Goal: Task Accomplishment & Management: Complete application form

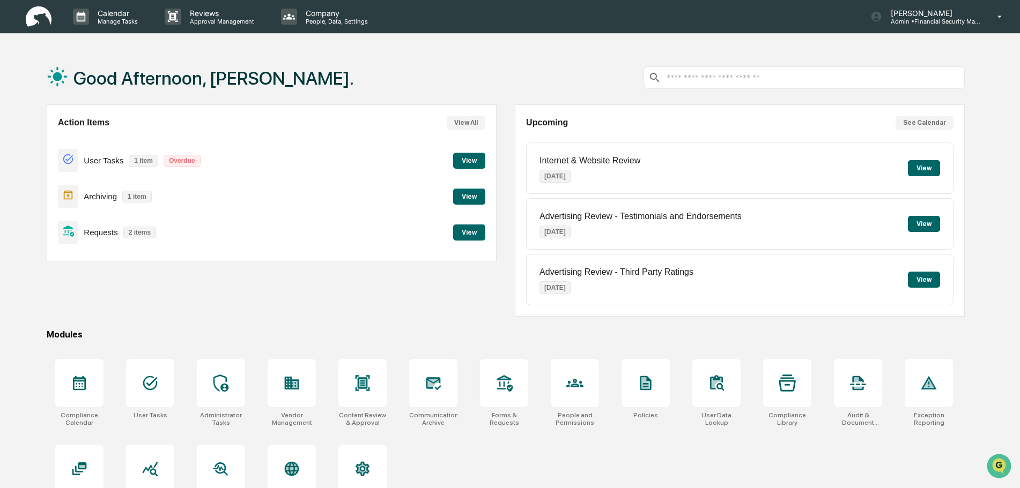
click at [472, 229] on button "View" at bounding box center [469, 233] width 32 height 16
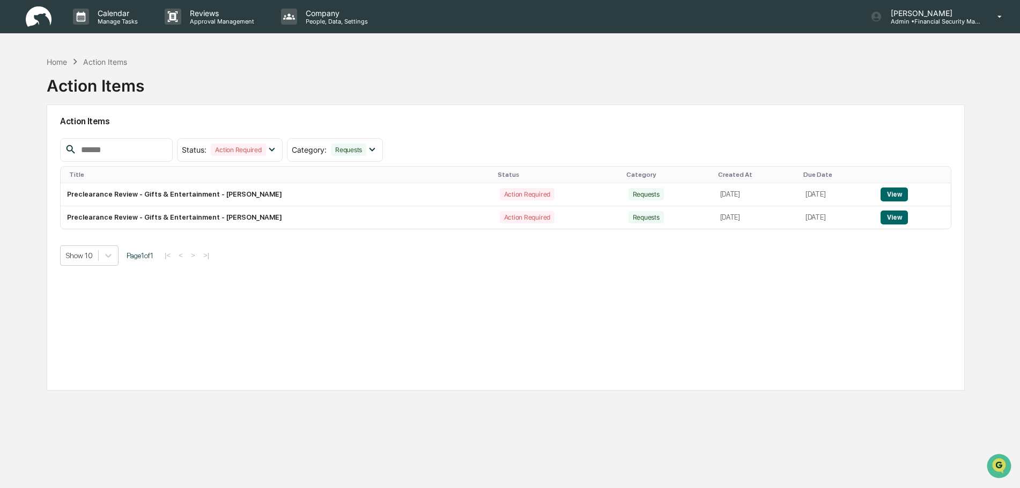
click at [895, 224] on button "View" at bounding box center [893, 218] width 27 height 14
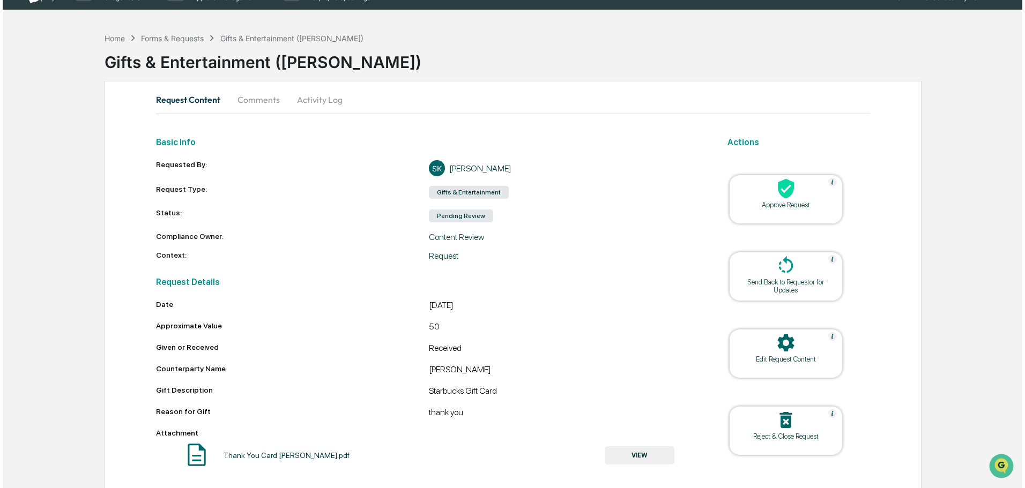
scroll to position [41, 0]
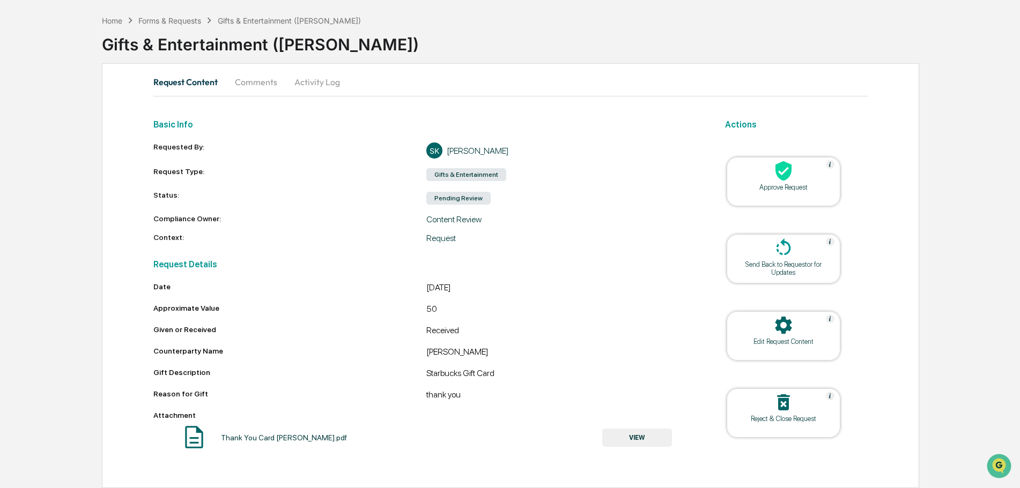
click at [783, 176] on icon at bounding box center [783, 171] width 16 height 20
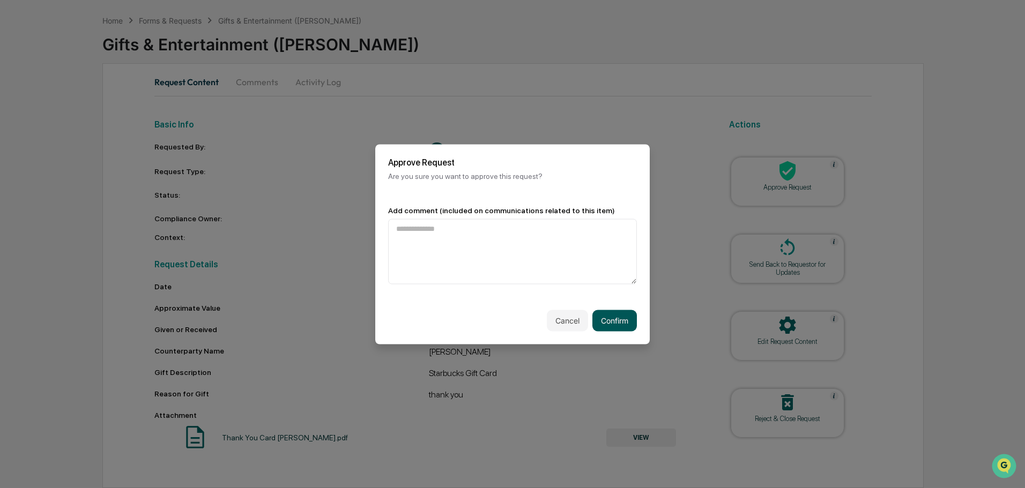
click at [619, 316] on button "Confirm" at bounding box center [614, 320] width 44 height 21
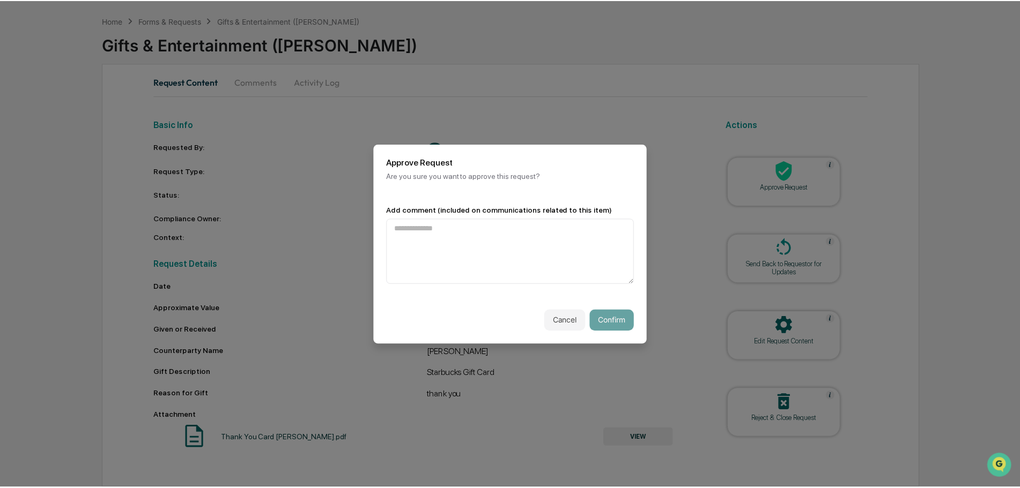
scroll to position [28, 0]
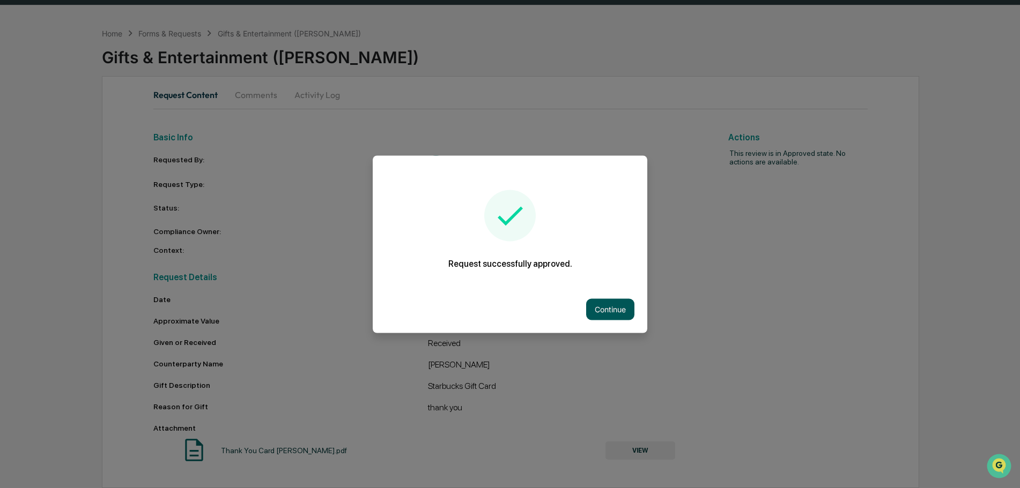
click at [610, 305] on button "Continue" at bounding box center [610, 309] width 48 height 21
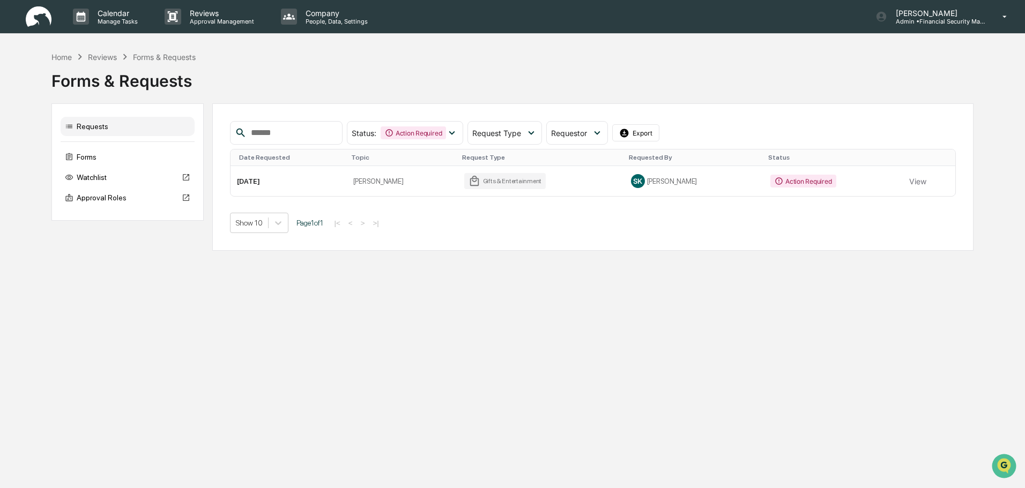
click at [910, 192] on button "View" at bounding box center [917, 180] width 17 height 21
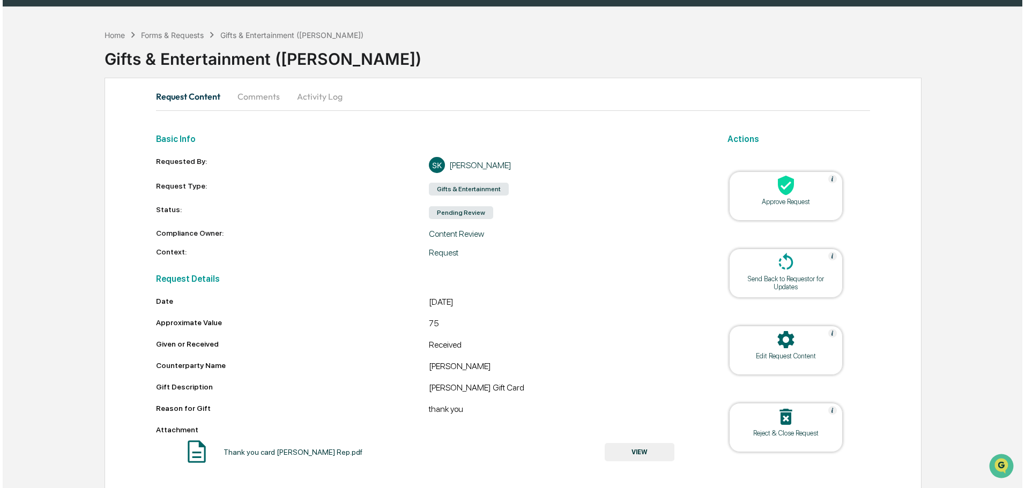
scroll to position [41, 0]
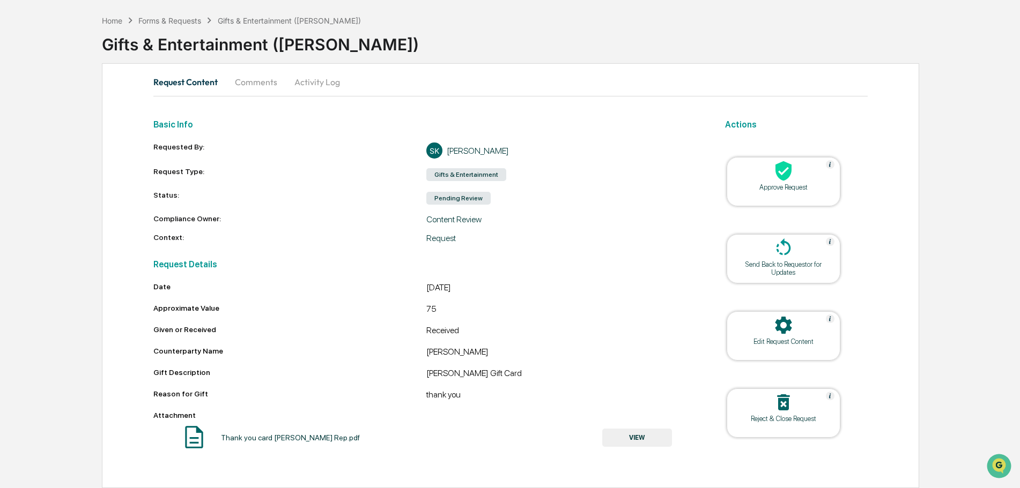
click at [786, 169] on icon at bounding box center [783, 170] width 21 height 21
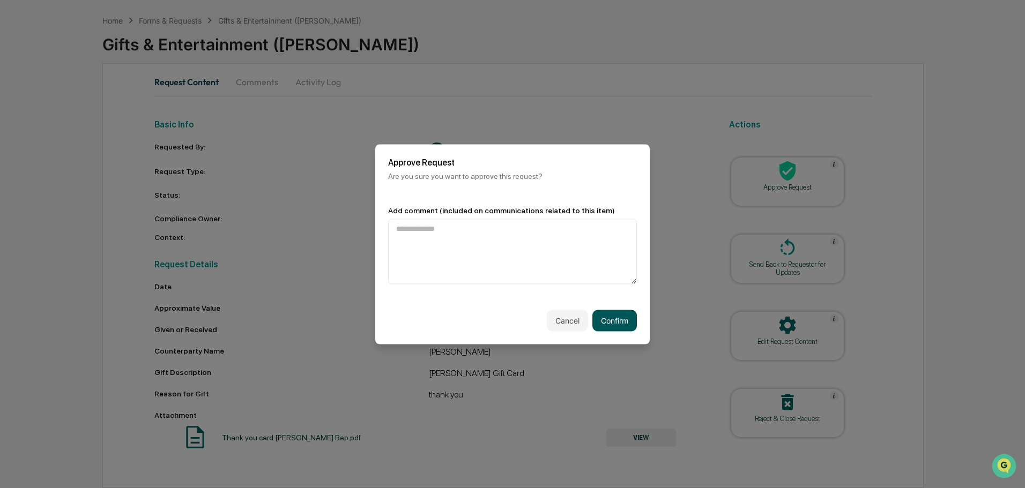
click at [617, 318] on button "Confirm" at bounding box center [614, 320] width 44 height 21
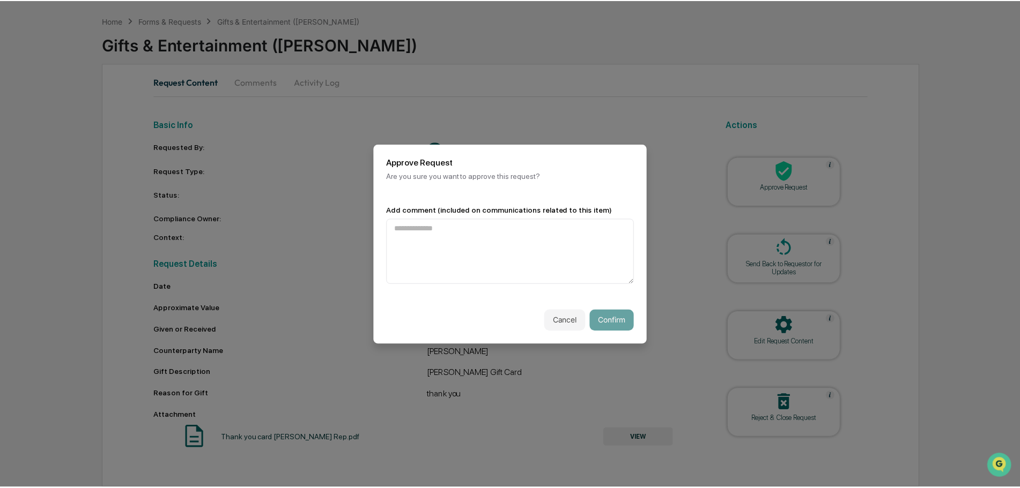
scroll to position [28, 0]
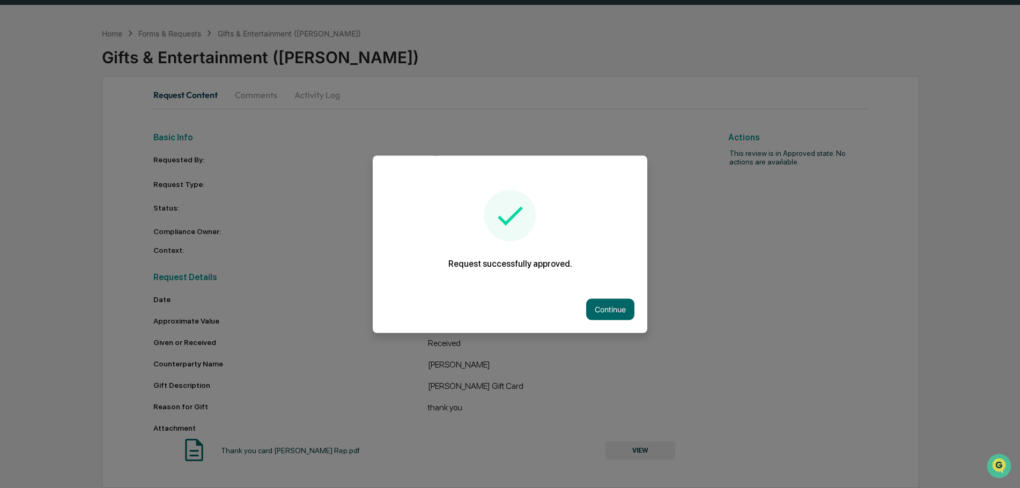
click at [607, 309] on button "Continue" at bounding box center [610, 309] width 48 height 21
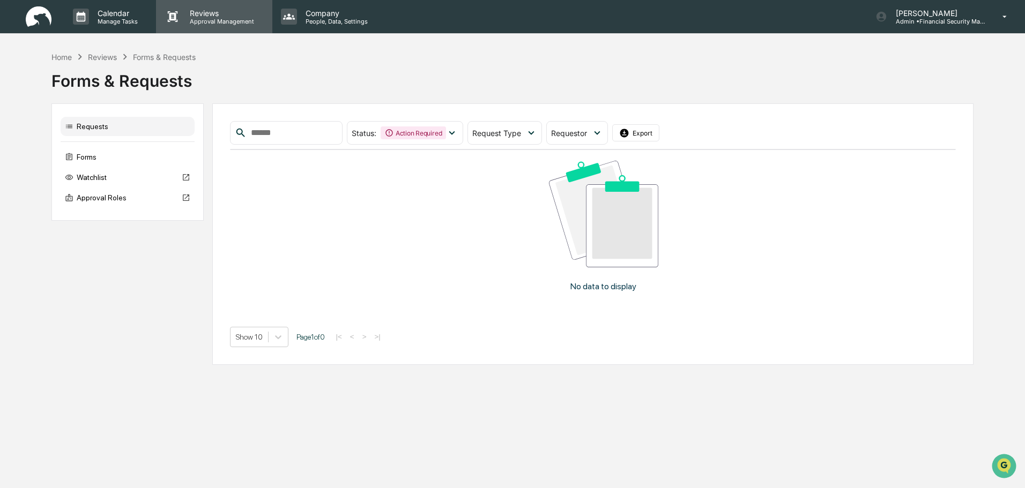
click at [209, 20] on p "Approval Management" at bounding box center [220, 22] width 78 height 8
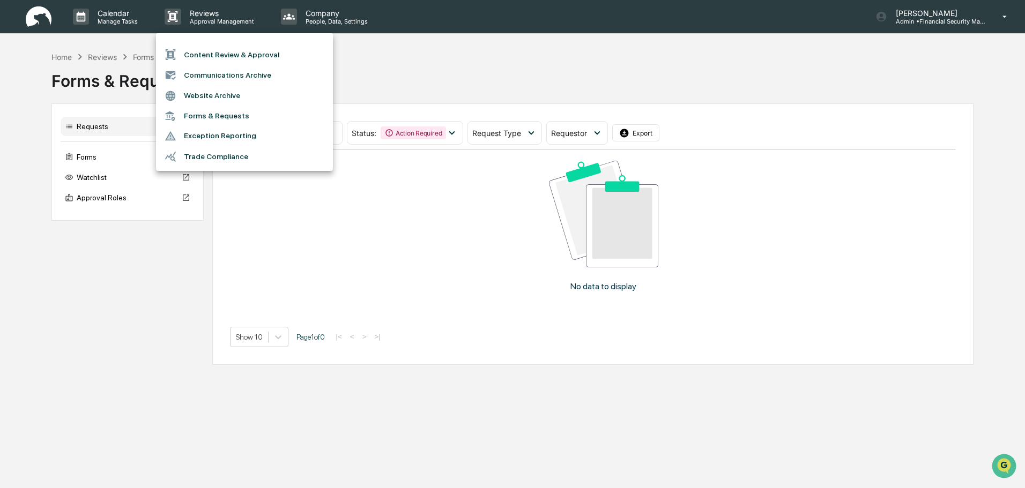
click at [409, 72] on div at bounding box center [512, 244] width 1025 height 488
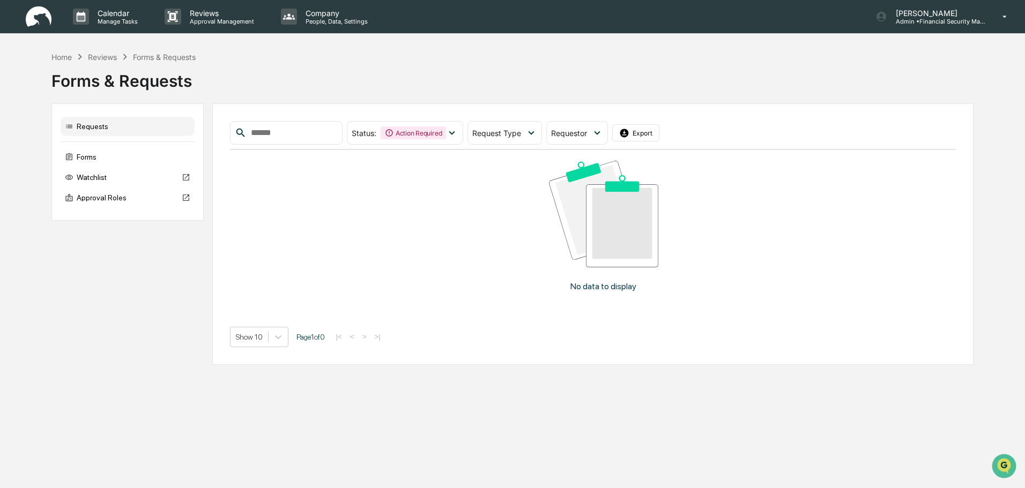
click at [98, 136] on div "Requests" at bounding box center [128, 126] width 134 height 19
click at [458, 139] on icon at bounding box center [452, 133] width 12 height 12
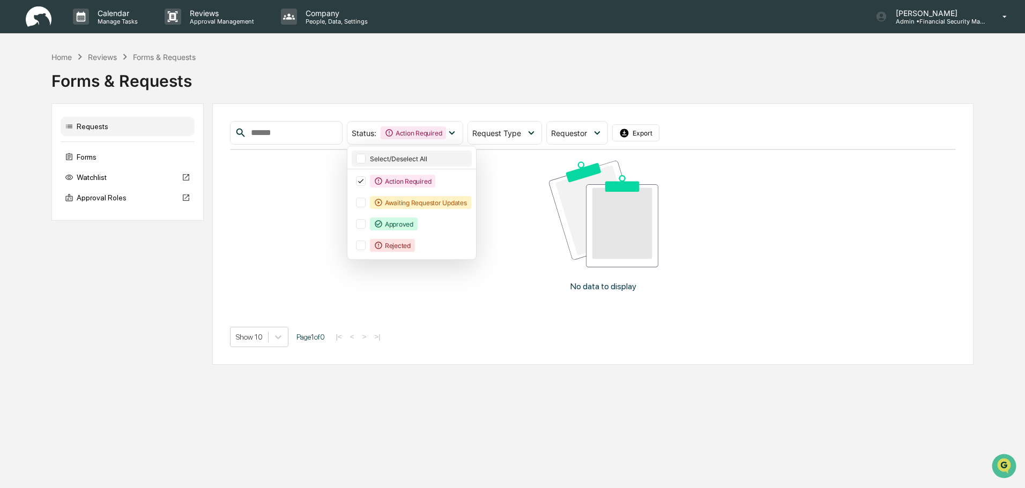
click at [366, 164] on div at bounding box center [361, 159] width 10 height 10
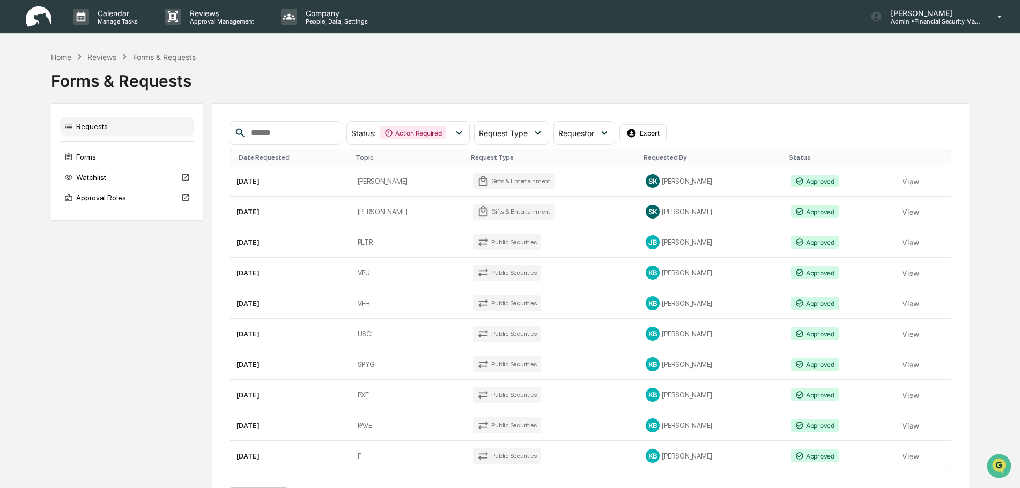
click at [93, 380] on div "Requests Forms Watchlist Approval Roles Status : Action Required Awaiting Reque…" at bounding box center [510, 314] width 918 height 422
click at [998, 20] on icon at bounding box center [999, 17] width 19 height 10
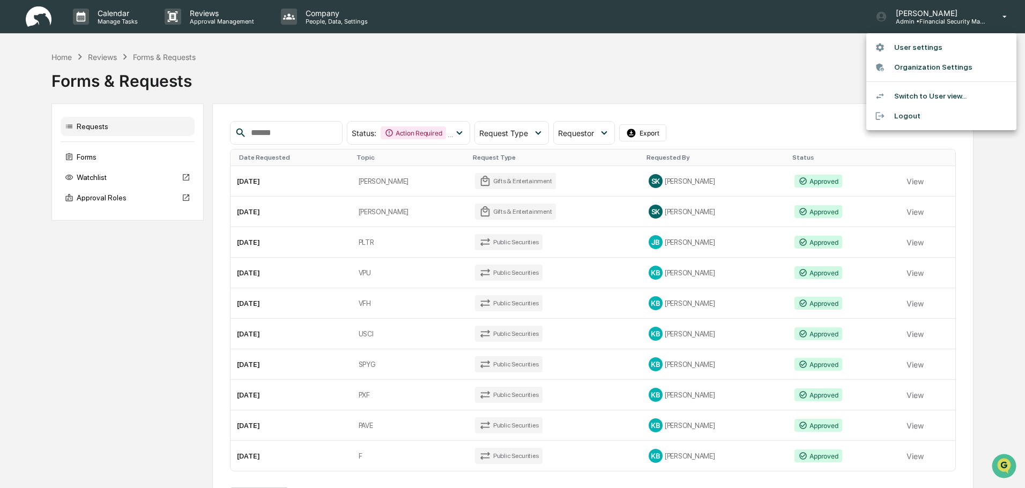
click at [913, 113] on li "Logout" at bounding box center [941, 116] width 150 height 20
